Goal: Information Seeking & Learning: Learn about a topic

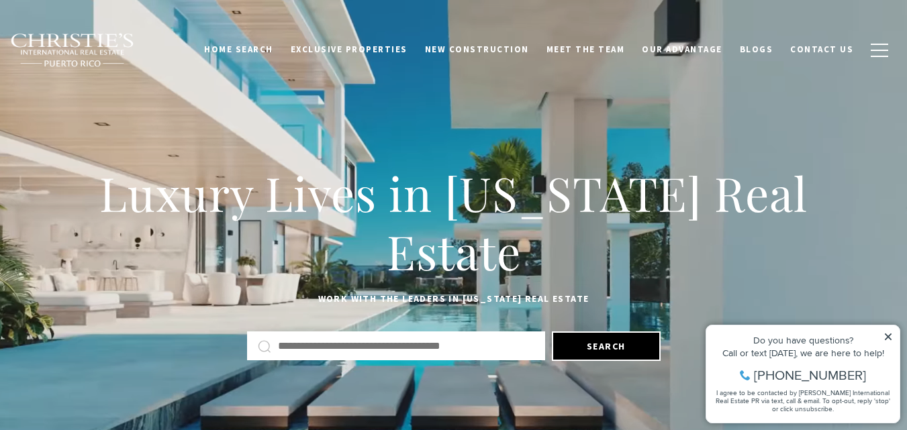
click at [889, 337] on icon at bounding box center [888, 337] width 7 height 7
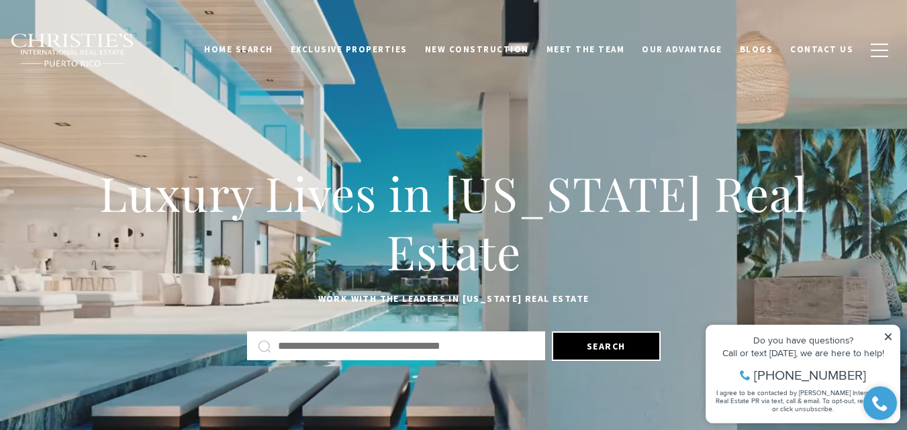
click at [888, 336] on icon at bounding box center [888, 337] width 7 height 7
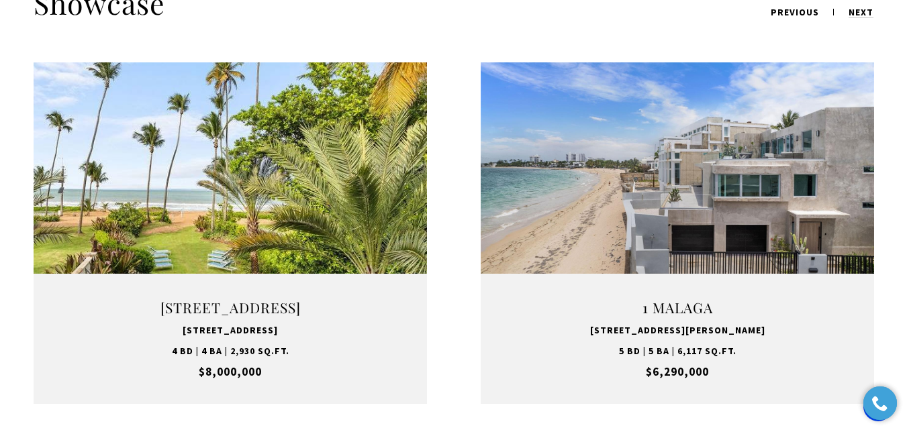
scroll to position [1799, 0]
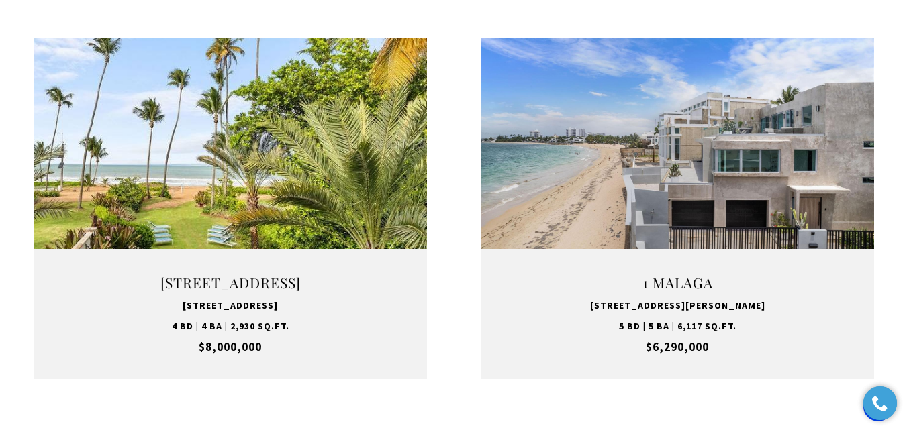
click at [228, 189] on link "VIEW PROPERTY" at bounding box center [230, 208] width 168 height 39
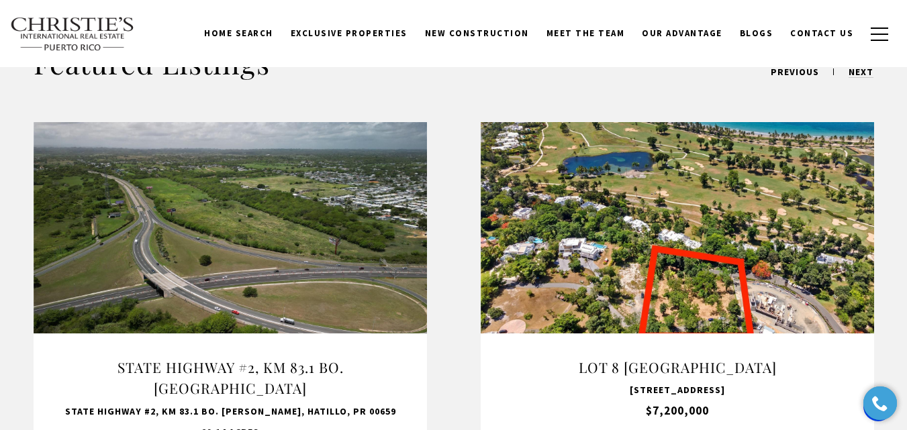
scroll to position [671, 0]
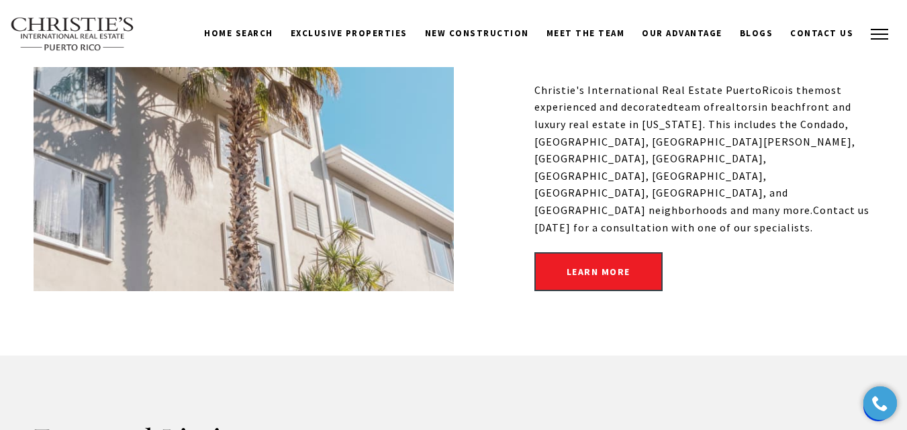
click at [882, 28] on button "button" at bounding box center [879, 34] width 35 height 39
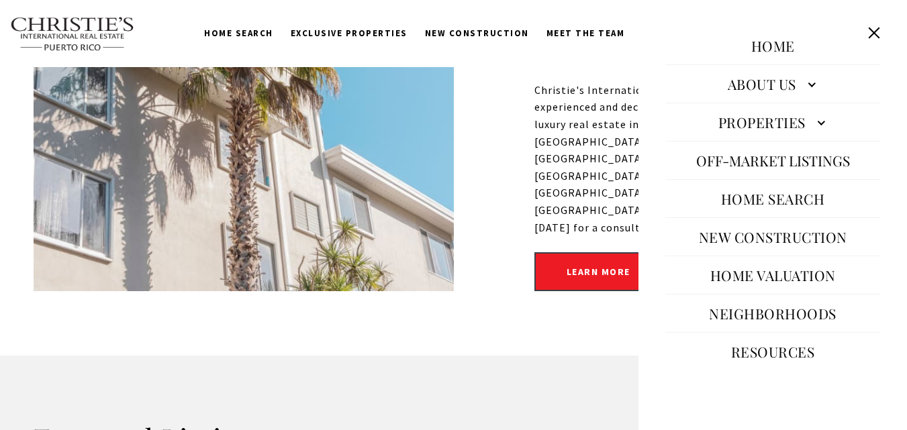
click at [743, 314] on link "Neighborhoods" at bounding box center [772, 313] width 141 height 32
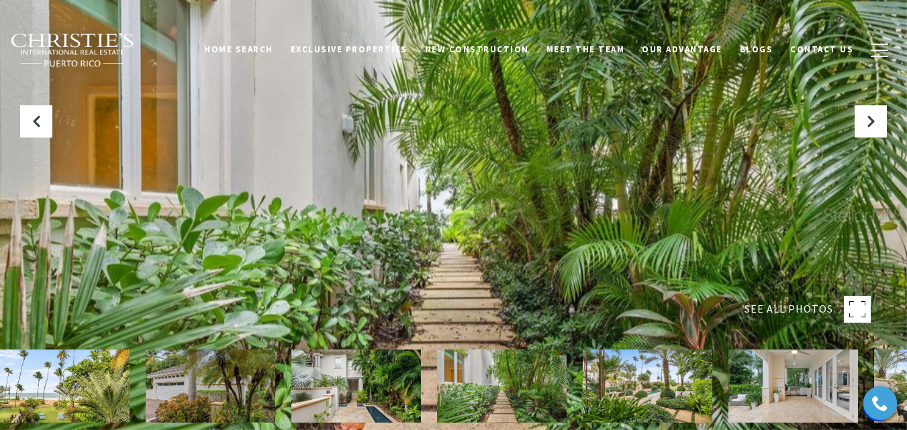
click at [54, 393] on img at bounding box center [65, 386] width 130 height 73
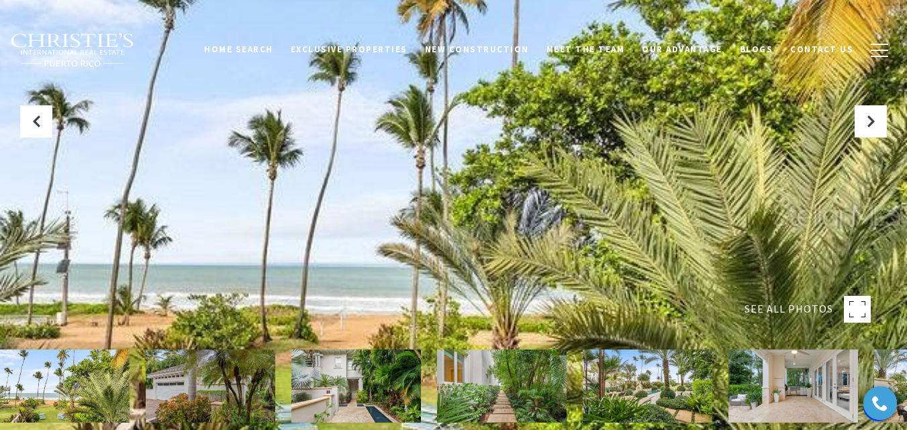
click at [179, 406] on img at bounding box center [211, 386] width 130 height 73
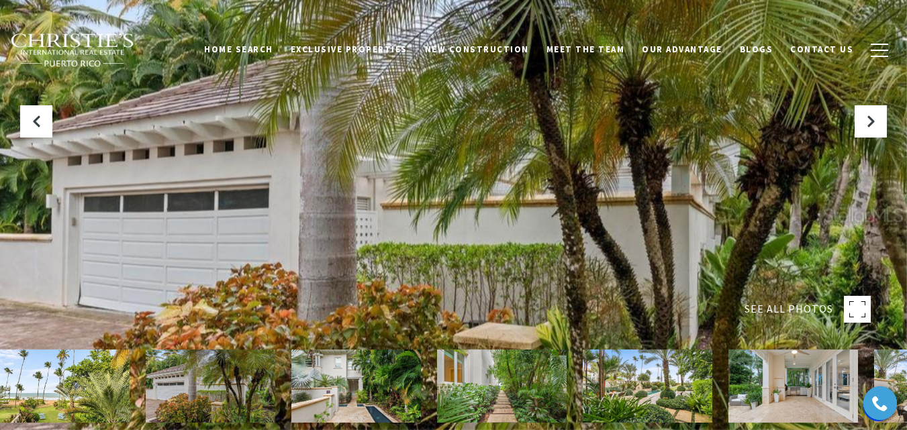
click at [96, 382] on img at bounding box center [65, 386] width 130 height 73
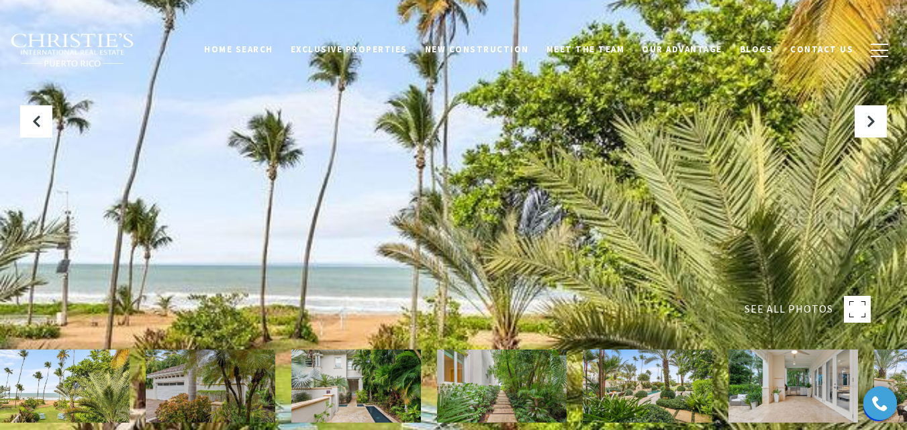
click at [182, 395] on img at bounding box center [211, 386] width 130 height 73
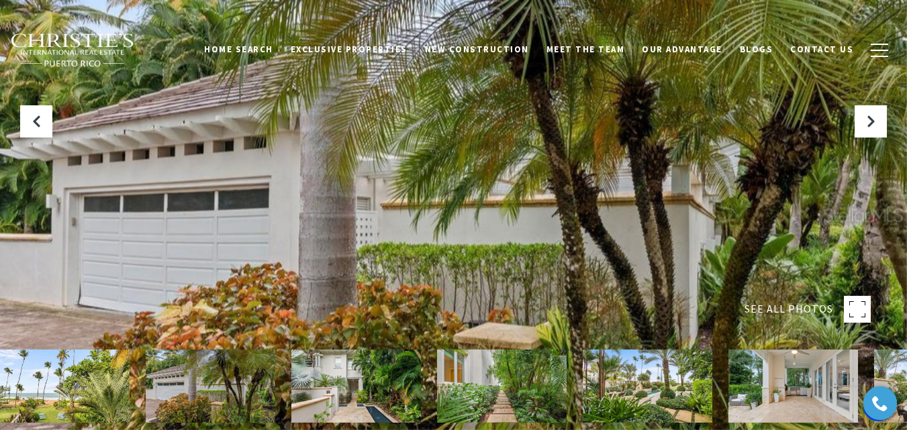
click at [315, 390] on img at bounding box center [356, 386] width 130 height 73
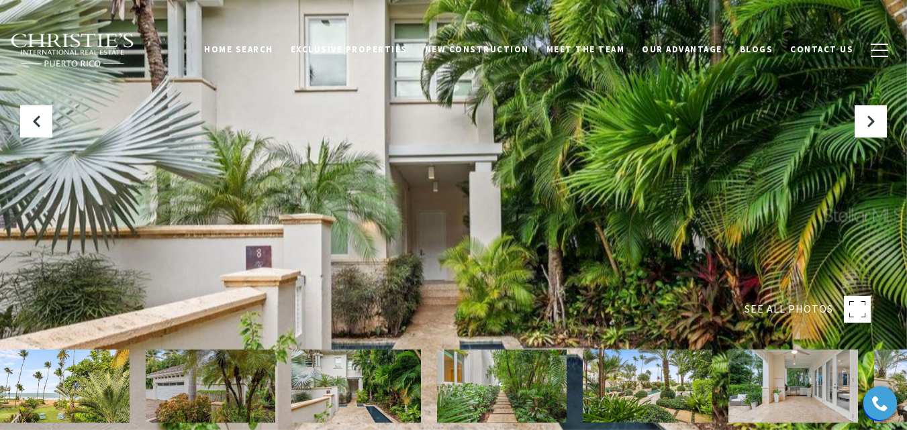
click at [464, 387] on img at bounding box center [502, 386] width 130 height 73
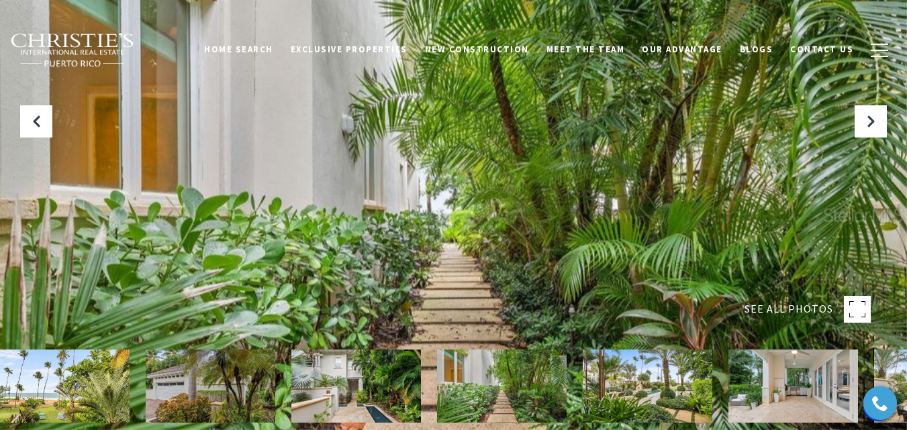
click at [626, 389] on img at bounding box center [648, 386] width 130 height 73
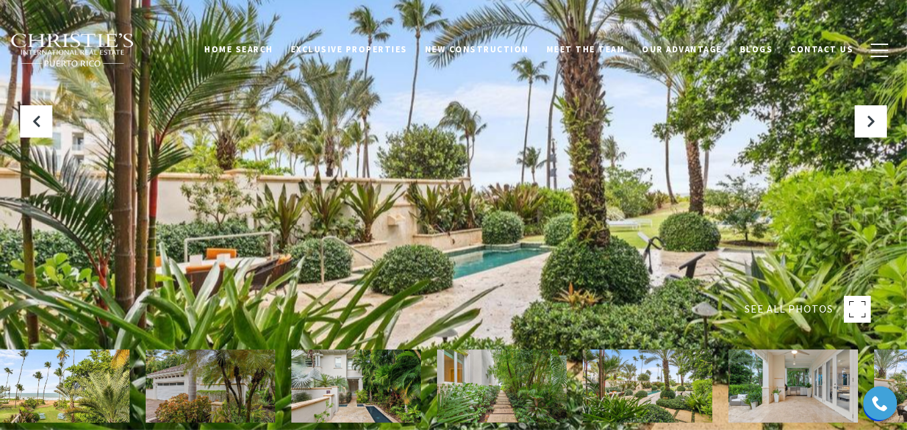
click at [773, 393] on img at bounding box center [793, 386] width 130 height 73
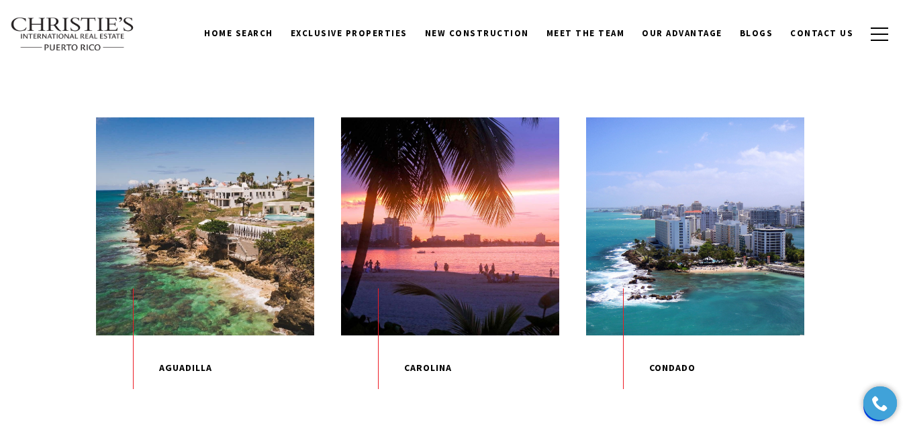
scroll to position [349, 0]
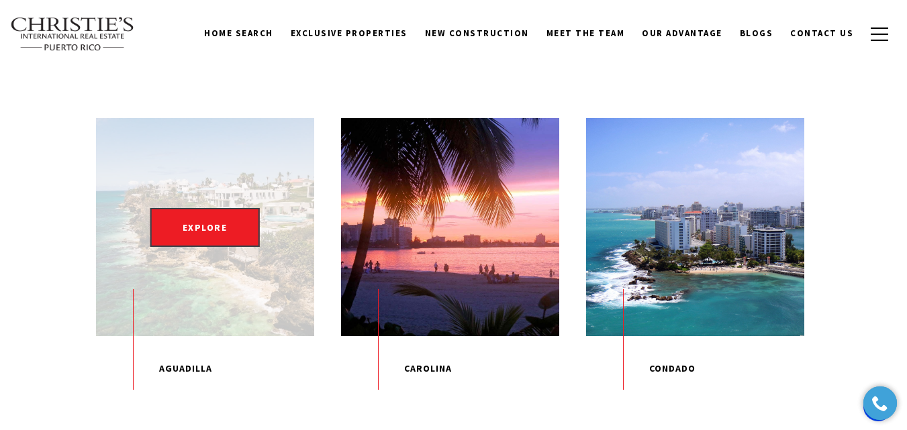
click at [195, 207] on div "EXPLORE" at bounding box center [205, 227] width 218 height 218
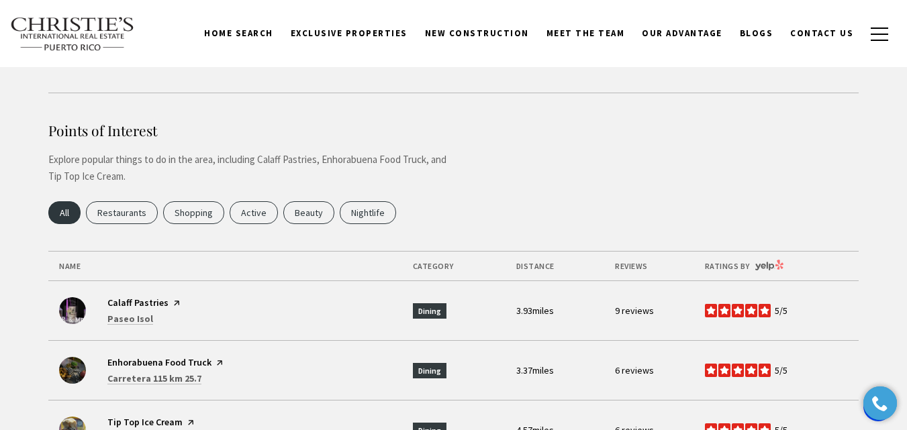
scroll to position [2766, 0]
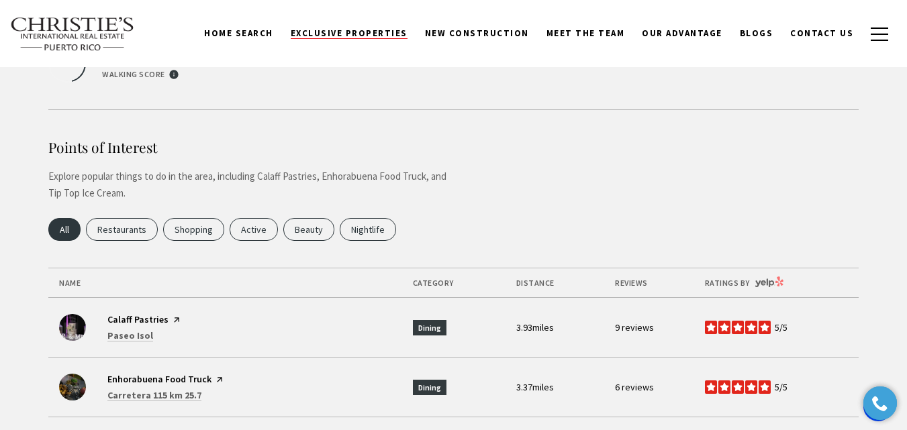
click link "Exclusive Properties"
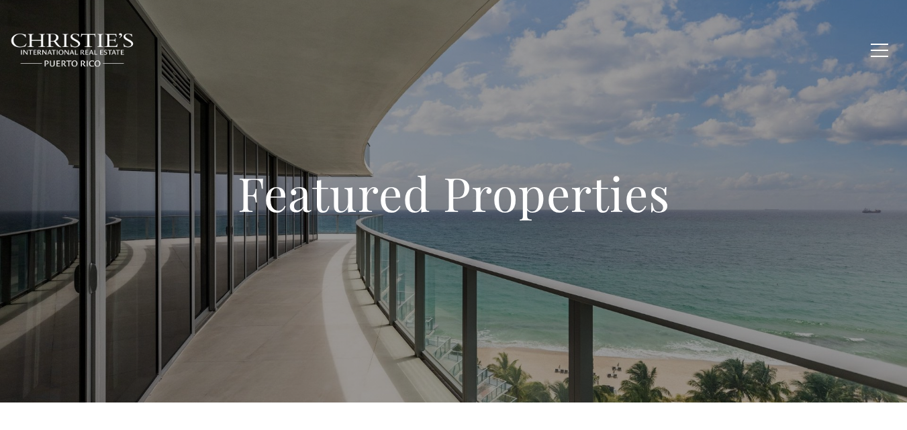
type input "**********"
type input "*********"
click at [473, 52] on span "New Construction" at bounding box center [477, 49] width 104 height 11
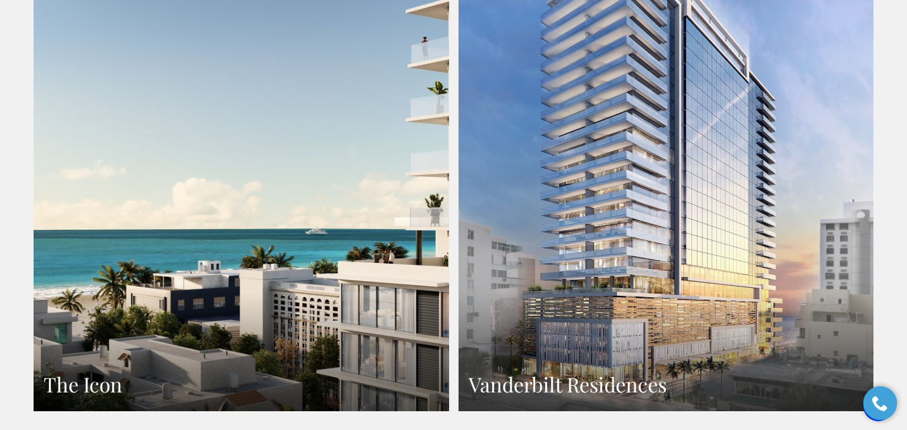
scroll to position [967, 0]
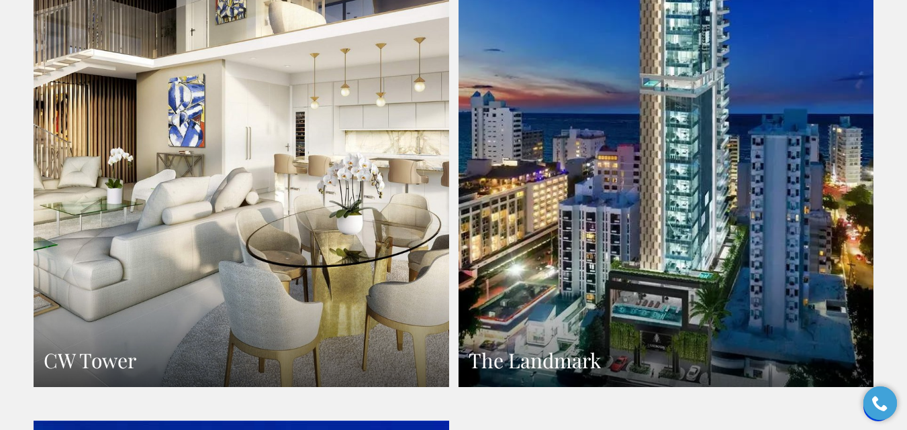
scroll to position [1504, 0]
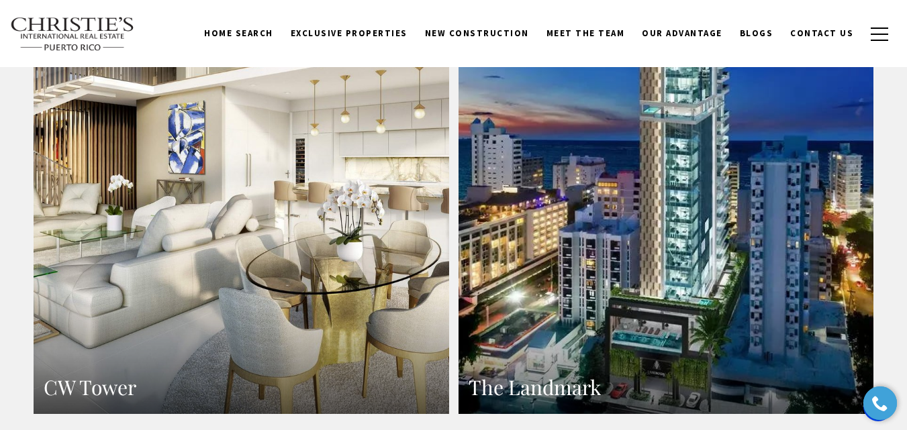
click at [210, 198] on link "CW Tower" at bounding box center [242, 160] width 416 height 507
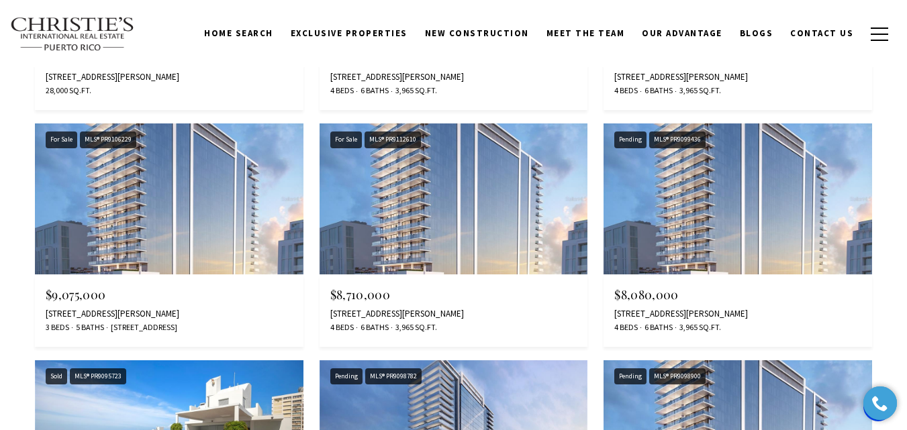
scroll to position [1853, 0]
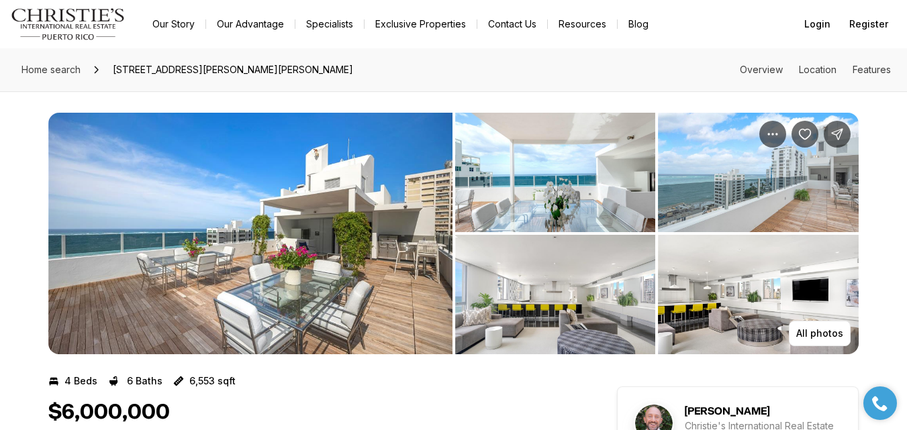
click at [0, 249] on div "All photos" at bounding box center [453, 222] width 907 height 263
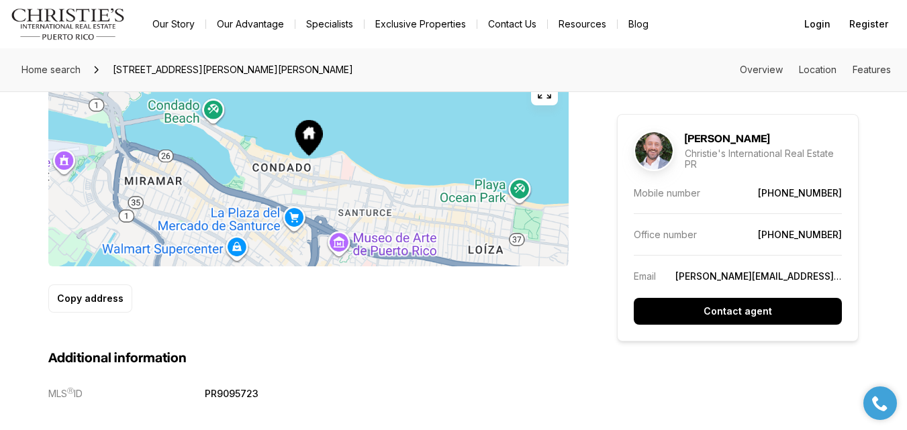
scroll to position [806, 0]
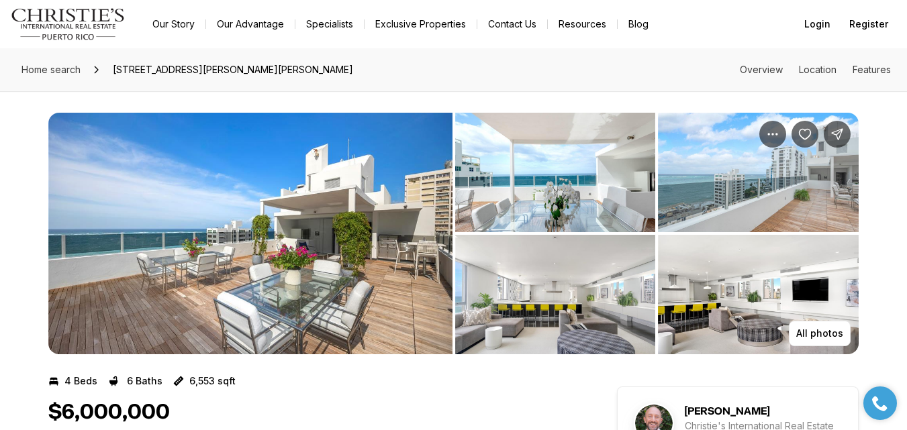
click at [87, 17] on img "Main navigation" at bounding box center [68, 24] width 115 height 32
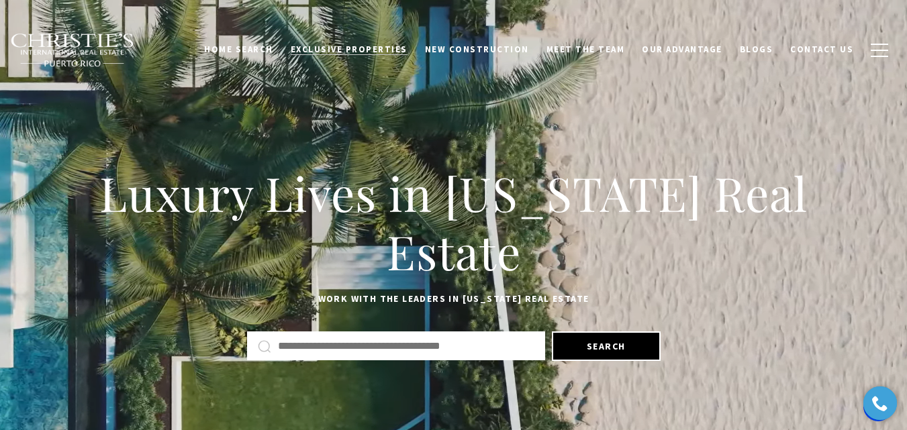
click at [344, 50] on span "Exclusive Properties" at bounding box center [349, 49] width 117 height 11
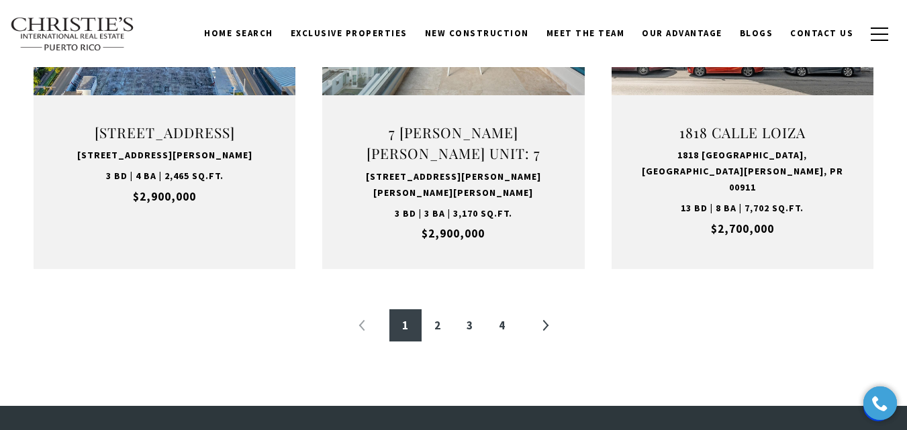
scroll to position [1480, 0]
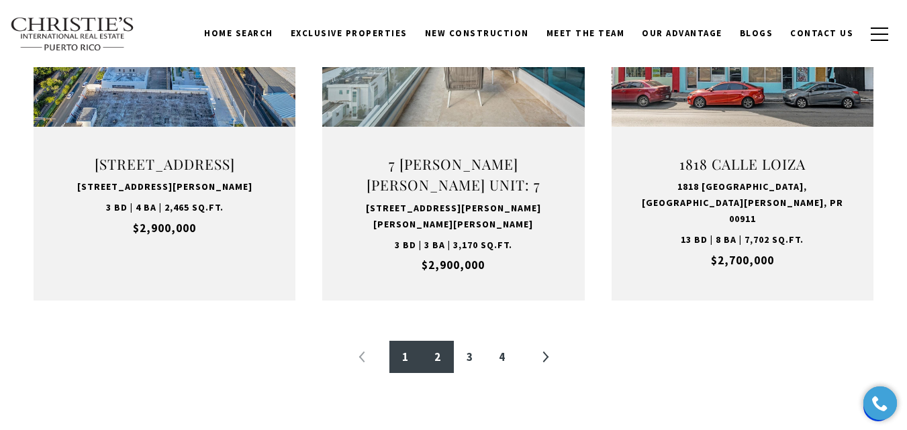
click at [440, 348] on link "2" at bounding box center [438, 357] width 32 height 32
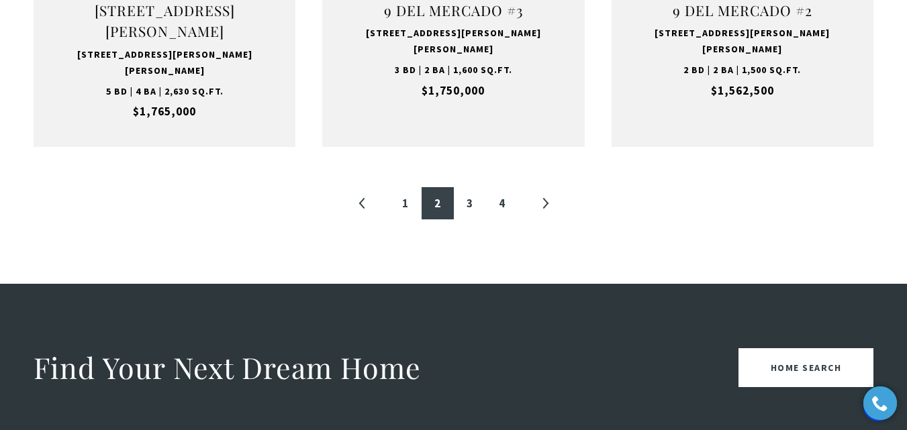
scroll to position [1638, 0]
